Goal: Check status: Check status

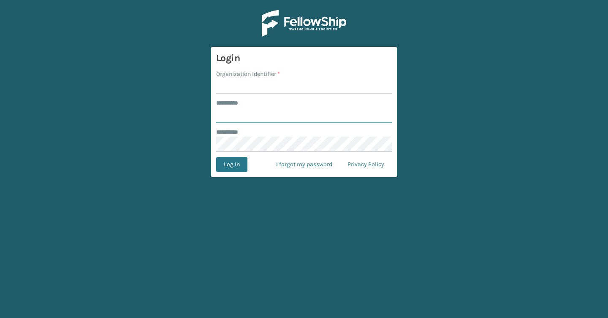
type input "*******"
click at [254, 87] on input "Organization Identifier *" at bounding box center [304, 86] width 176 height 15
type input "Brightech"
click at [222, 168] on button "Log In" at bounding box center [231, 164] width 31 height 15
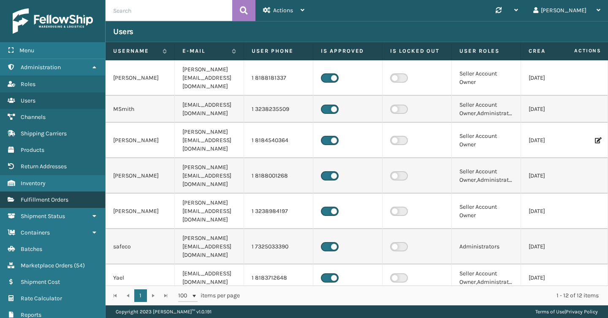
click at [57, 198] on span "Fulfillment Orders" at bounding box center [45, 199] width 48 height 7
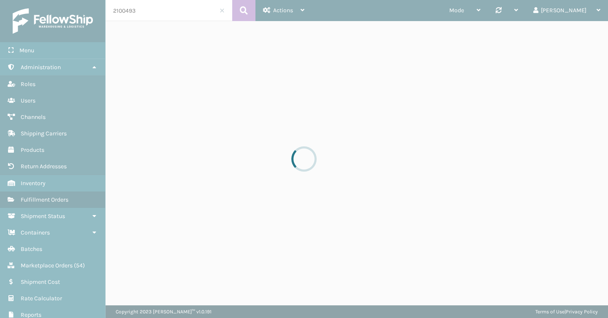
click at [145, 14] on input "2100493" at bounding box center [169, 10] width 127 height 21
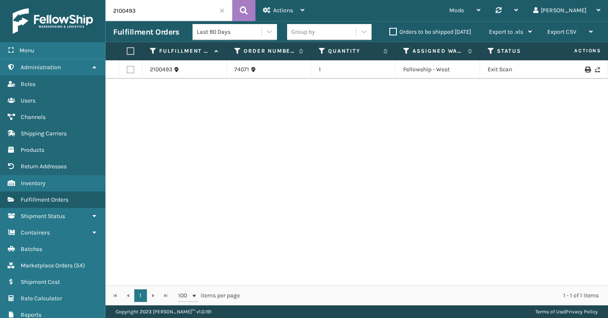
click at [145, 14] on input "2100493" at bounding box center [169, 10] width 127 height 21
paste input "96787755"
type input "296787755"
click at [159, 70] on link "2096825" at bounding box center [162, 69] width 24 height 8
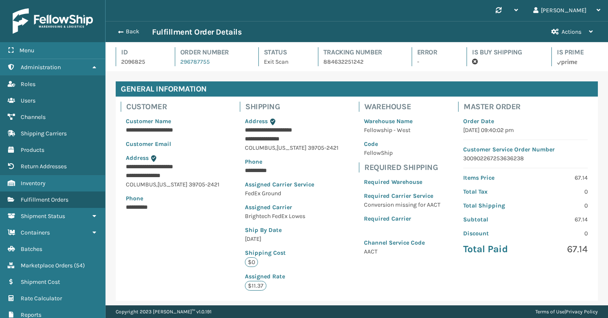
scroll to position [20, 502]
click at [129, 33] on button "Back" at bounding box center [132, 32] width 39 height 8
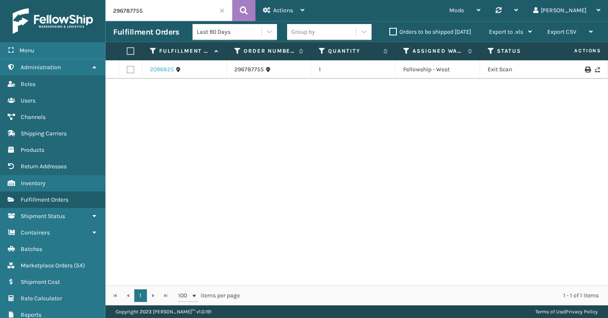
click at [159, 69] on link "2096825" at bounding box center [162, 69] width 24 height 8
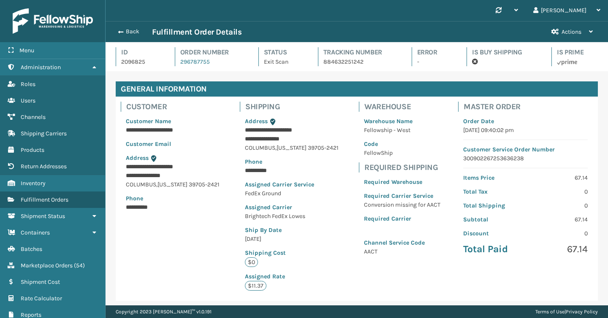
scroll to position [20, 502]
click at [130, 31] on button "Back" at bounding box center [132, 32] width 39 height 8
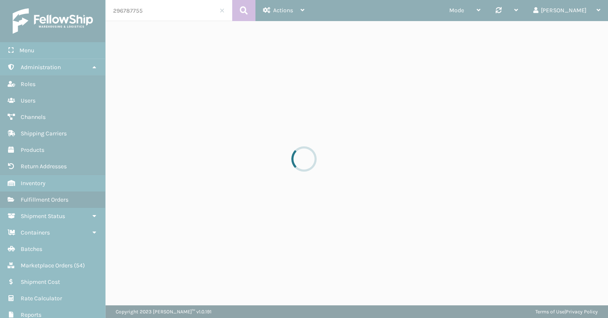
click at [182, 13] on div at bounding box center [304, 159] width 608 height 318
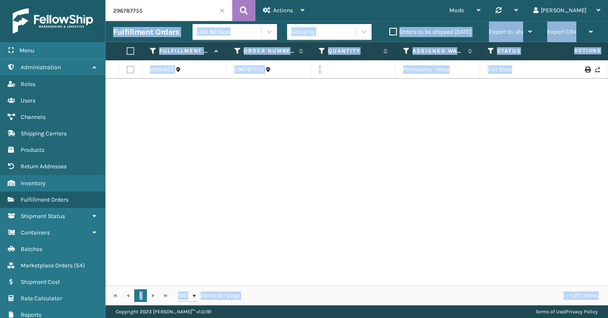
click at [182, 13] on input "296787755" at bounding box center [169, 10] width 127 height 21
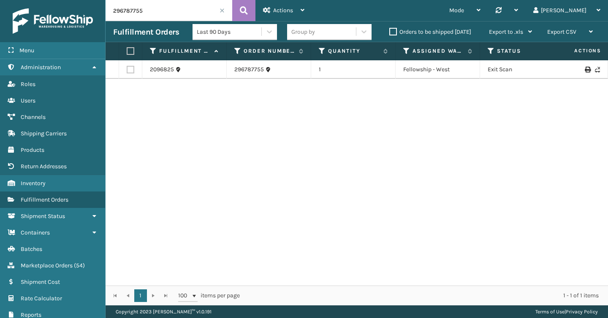
click at [182, 13] on input "296787755" at bounding box center [169, 10] width 127 height 21
paste input "459934736"
type input "459934736"
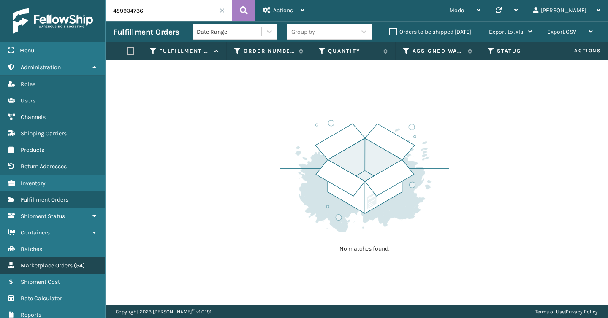
click at [51, 262] on span "Marketplace Orders" at bounding box center [47, 265] width 52 height 7
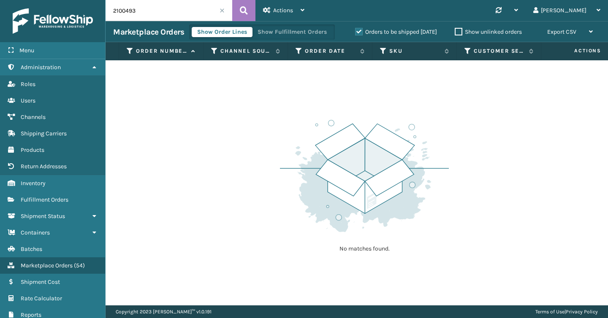
click at [163, 6] on input "2100493" at bounding box center [169, 10] width 127 height 21
paste input "459934736"
type input "459934736"
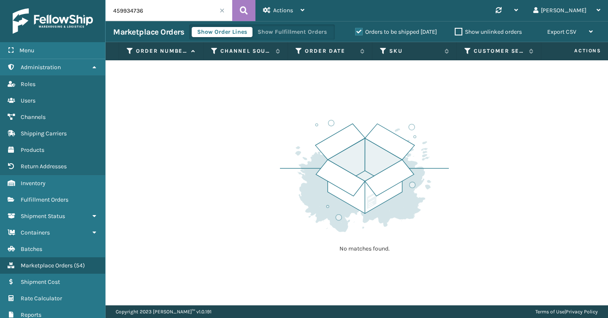
click at [350, 32] on div "Orders to be shipped [DATE]" at bounding box center [397, 32] width 100 height 10
click at [355, 32] on label "Orders to be shipped [DATE]" at bounding box center [396, 31] width 82 height 7
click at [355, 32] on input "Orders to be shipped [DATE]" at bounding box center [355, 29] width 0 height 5
click at [250, 12] on button at bounding box center [243, 10] width 23 height 21
click at [208, 13] on input "459934736" at bounding box center [169, 10] width 127 height 21
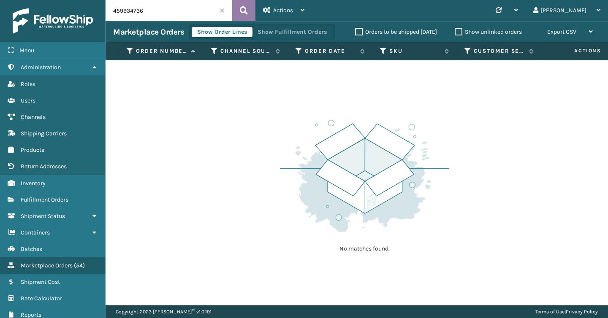
click at [244, 12] on icon at bounding box center [244, 10] width 8 height 13
